Goal: Transaction & Acquisition: Book appointment/travel/reservation

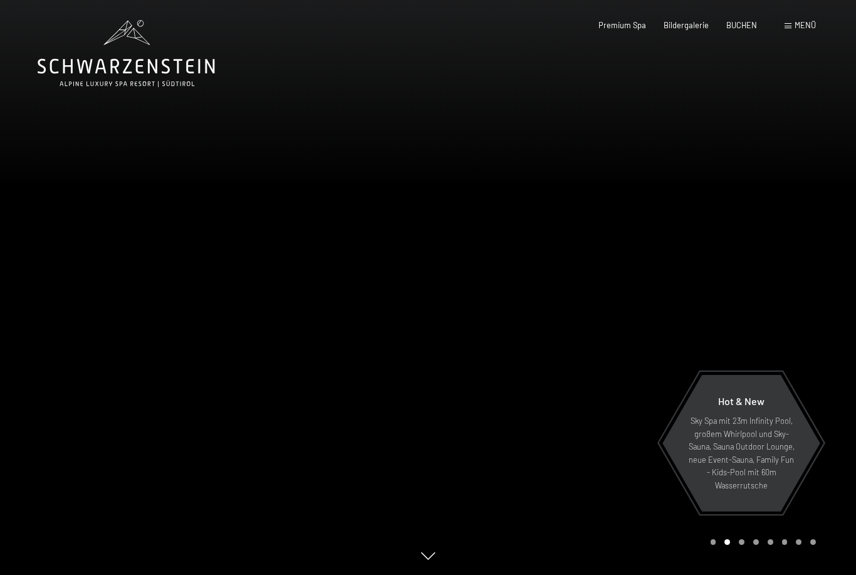
click at [735, 28] on span "BUCHEN" at bounding box center [742, 25] width 31 height 10
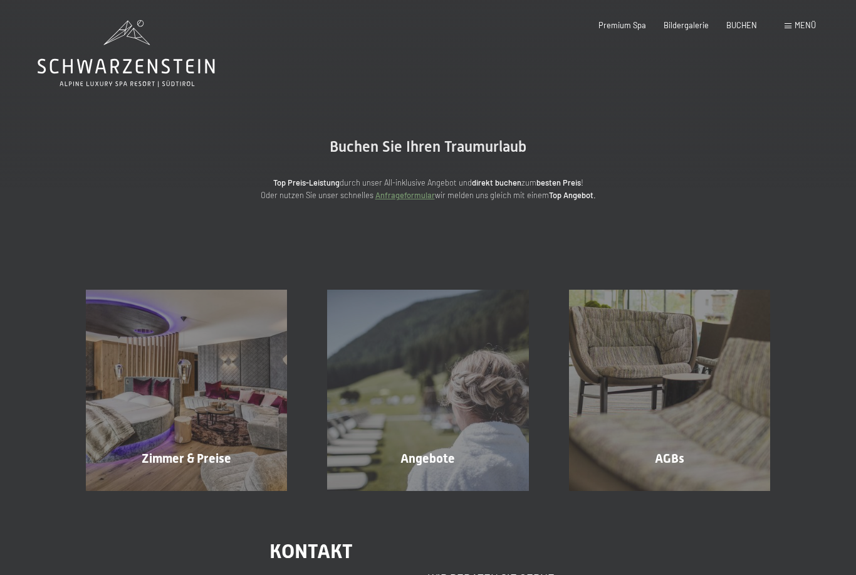
click at [162, 345] on div "Zimmer & Preise Mehr erfahren" at bounding box center [186, 390] width 241 height 201
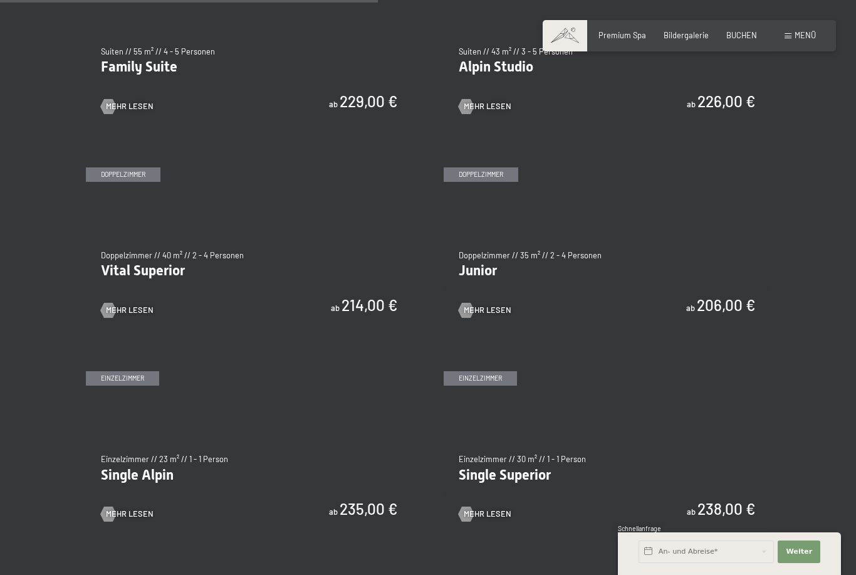
scroll to position [1335, 0]
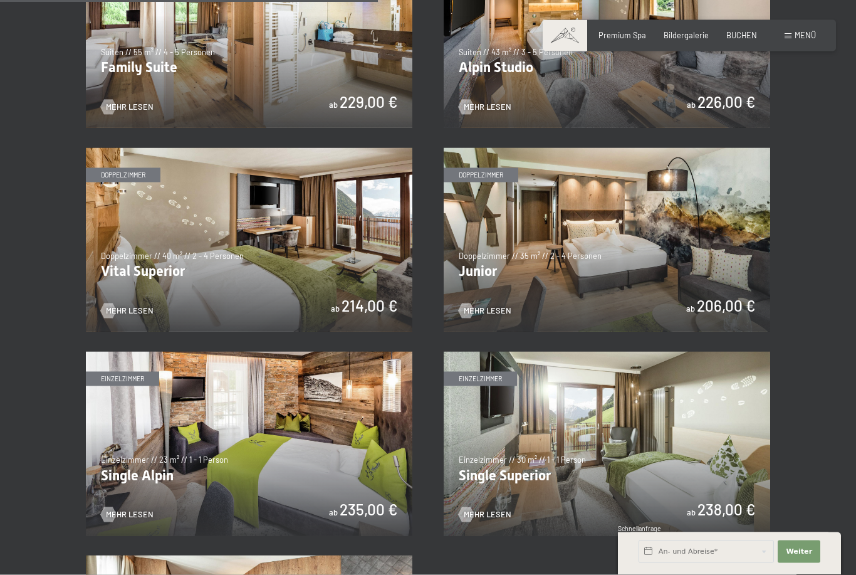
click at [722, 261] on img at bounding box center [607, 240] width 327 height 184
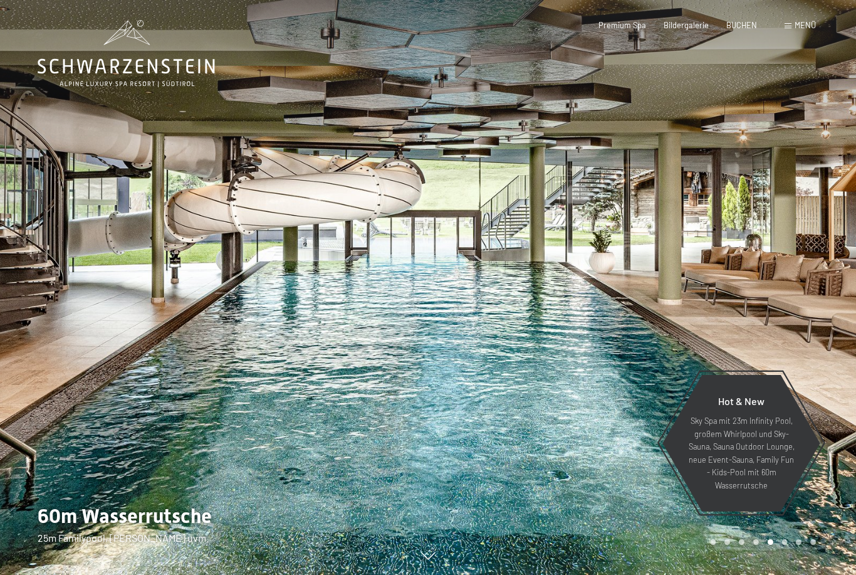
click at [740, 26] on span "BUCHEN" at bounding box center [742, 25] width 31 height 10
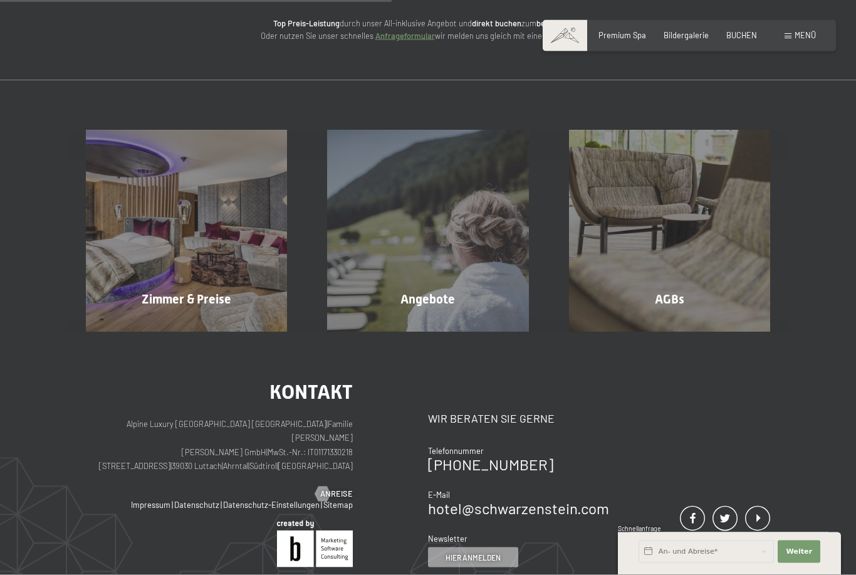
scroll to position [160, 0]
click at [172, 224] on div "Zimmer & Preise Mehr erfahren" at bounding box center [186, 230] width 241 height 201
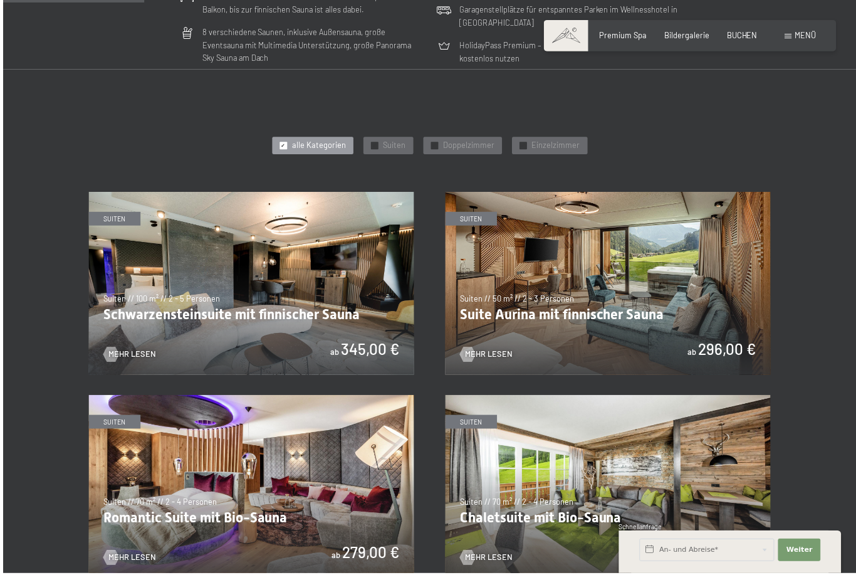
scroll to position [517, 0]
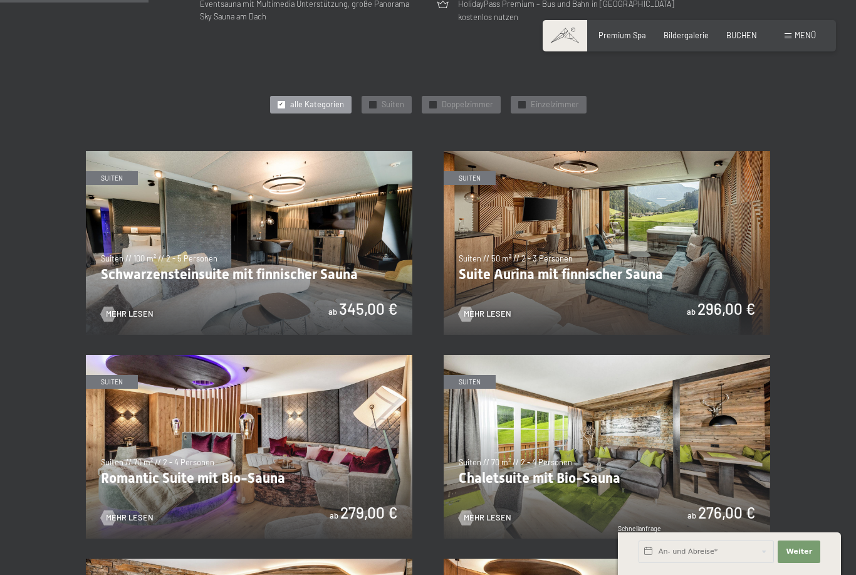
click at [276, 276] on img at bounding box center [249, 243] width 327 height 184
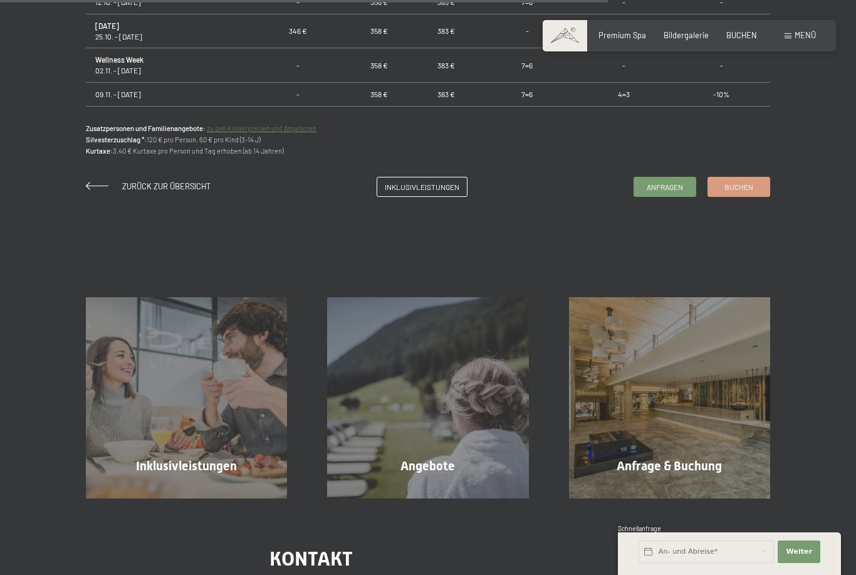
scroll to position [945, 0]
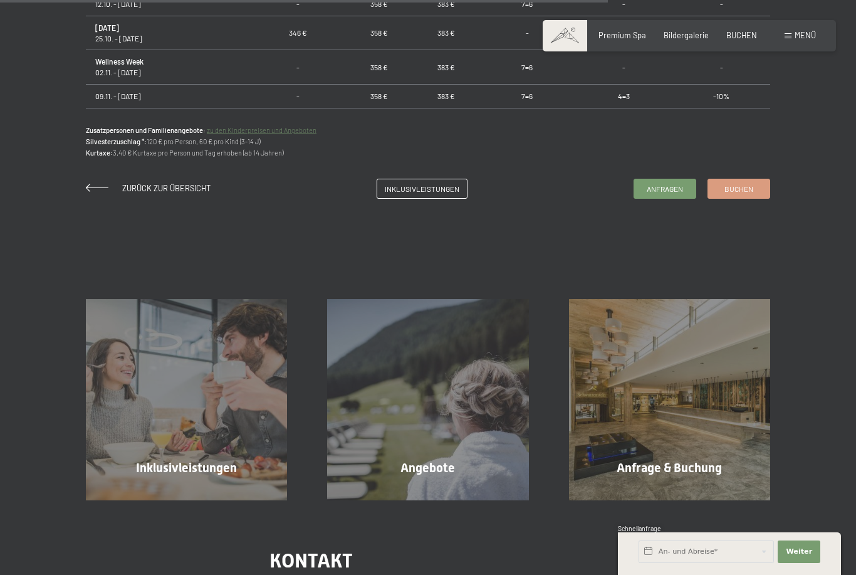
click at [755, 198] on link "Buchen" at bounding box center [738, 188] width 61 height 19
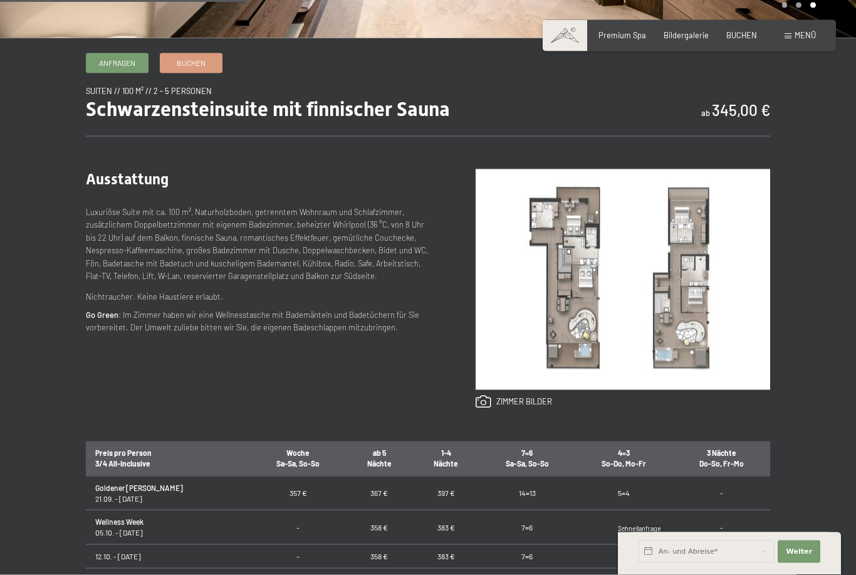
scroll to position [394, 0]
click at [532, 408] on link at bounding box center [514, 401] width 76 height 14
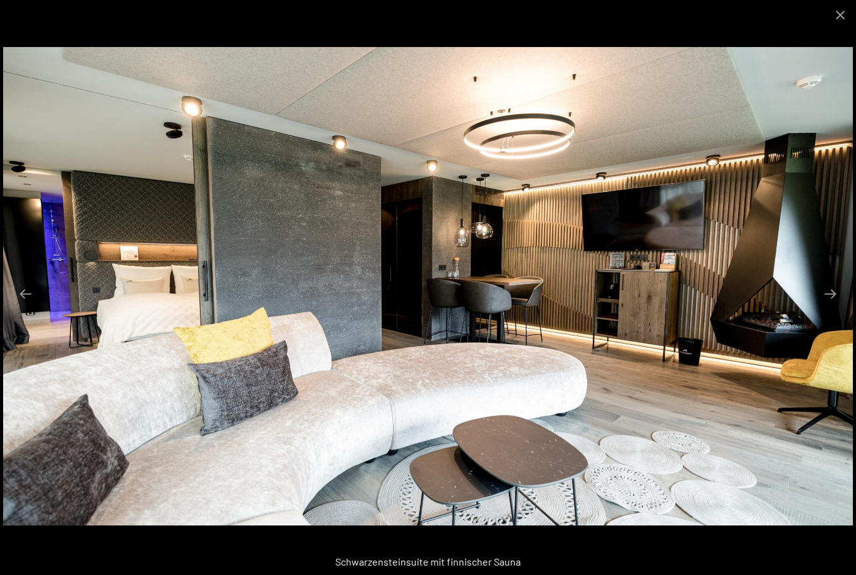
click at [833, 295] on button "Next slide" at bounding box center [830, 293] width 26 height 24
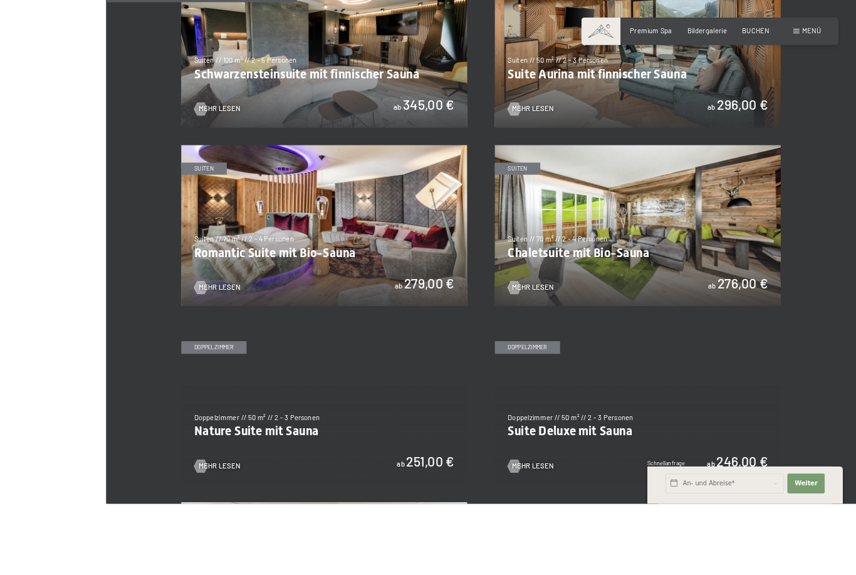
scroll to position [816, 0]
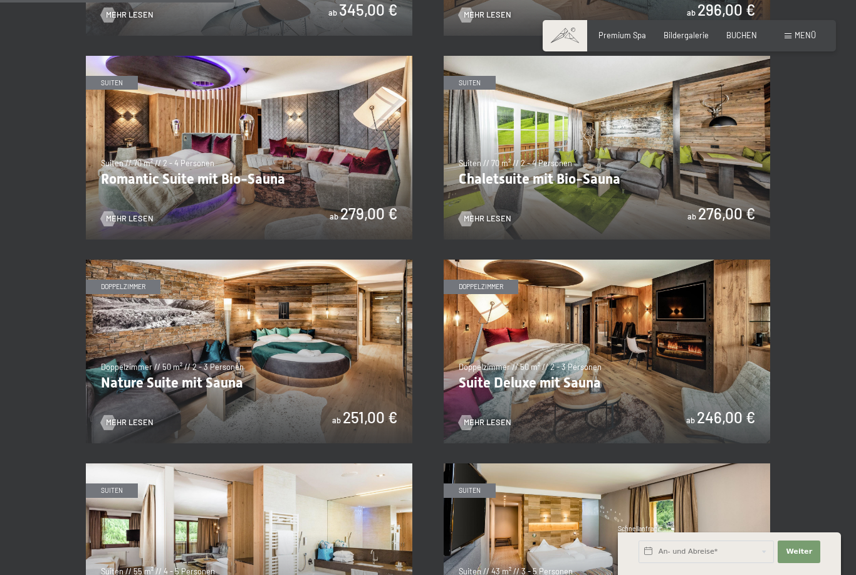
click at [637, 342] on img at bounding box center [607, 352] width 327 height 184
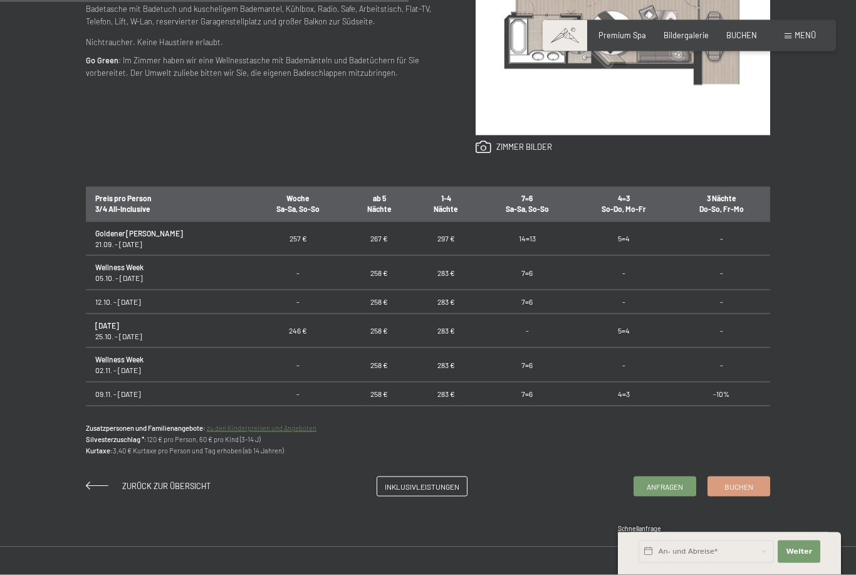
scroll to position [696, 0]
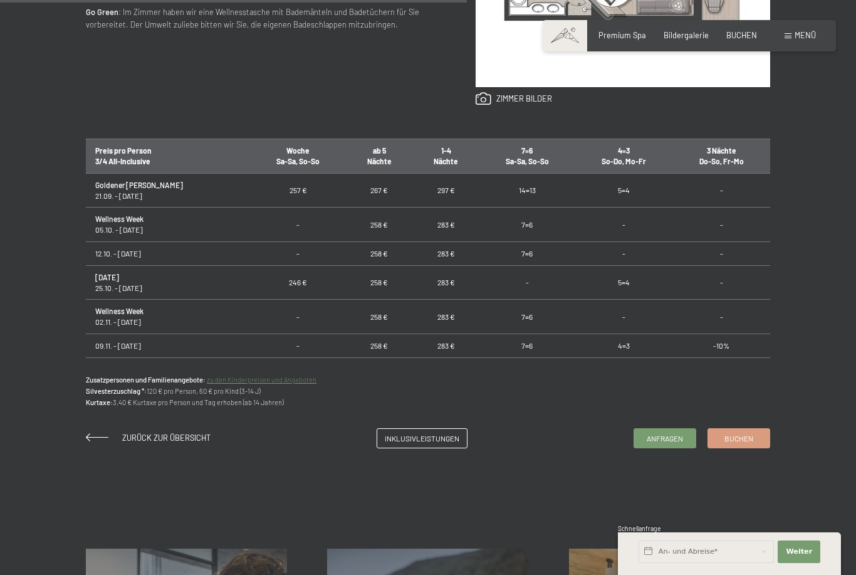
click at [745, 444] on span "Buchen" at bounding box center [739, 438] width 29 height 11
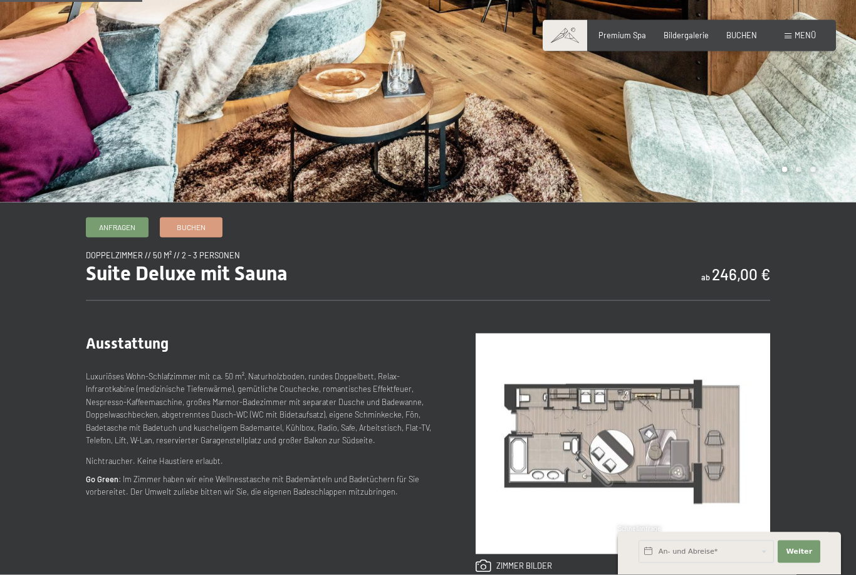
scroll to position [220, 0]
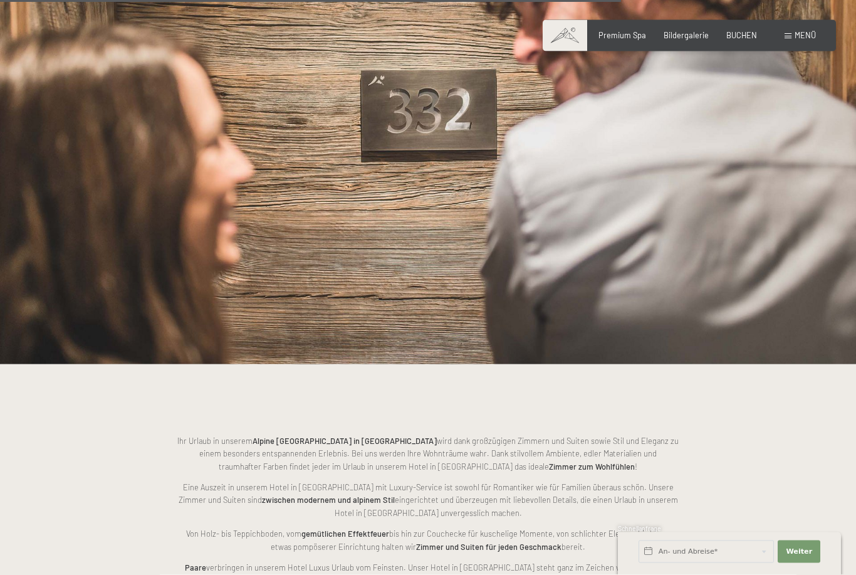
scroll to position [2222, 0]
